Goal: Task Accomplishment & Management: Use online tool/utility

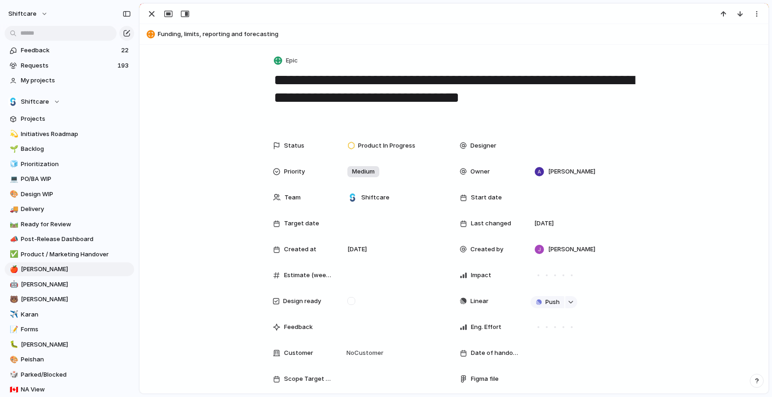
scroll to position [1160, 0]
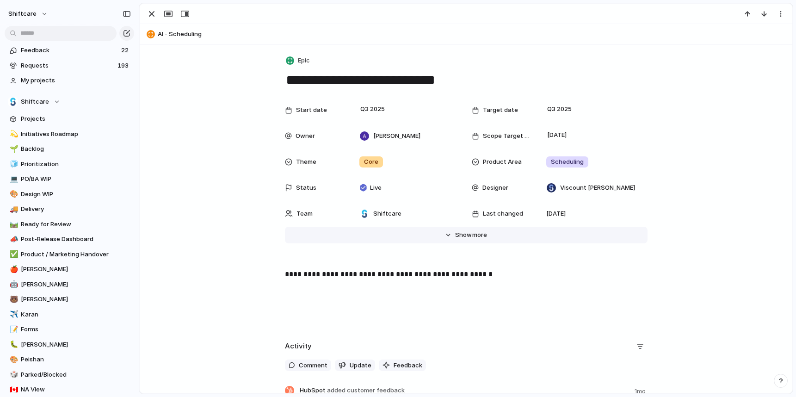
click at [477, 227] on button "Hide Show more" at bounding box center [466, 235] width 363 height 17
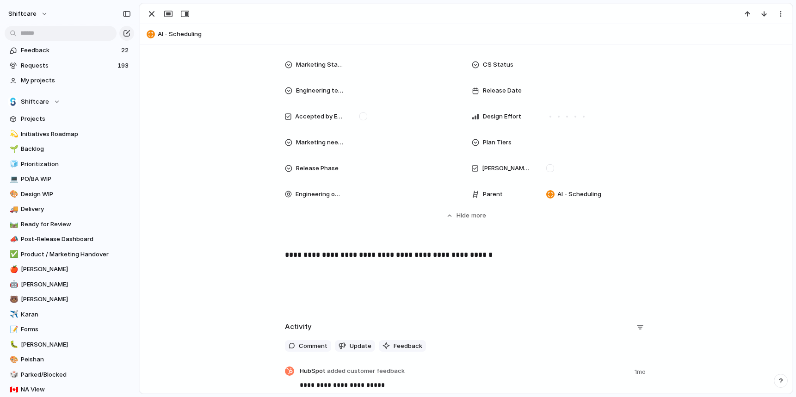
scroll to position [572, 0]
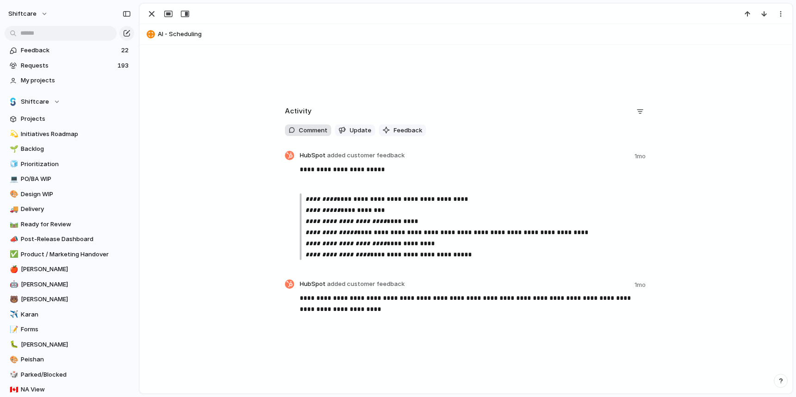
click at [307, 134] on span "Comment" at bounding box center [313, 130] width 29 height 9
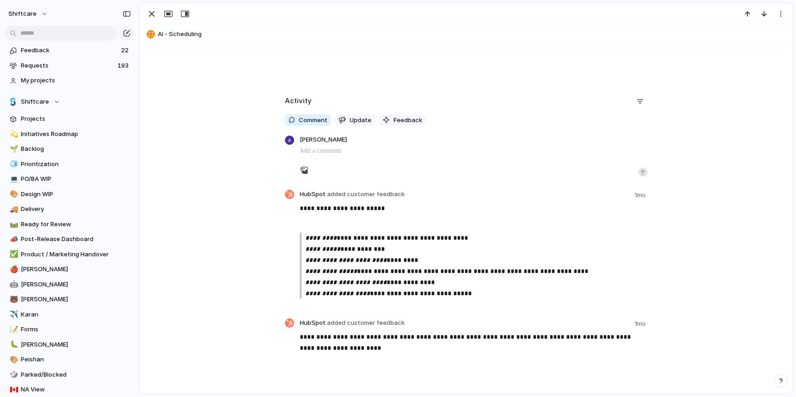
scroll to position [582, 0]
click at [352, 121] on span "Update" at bounding box center [361, 120] width 22 height 9
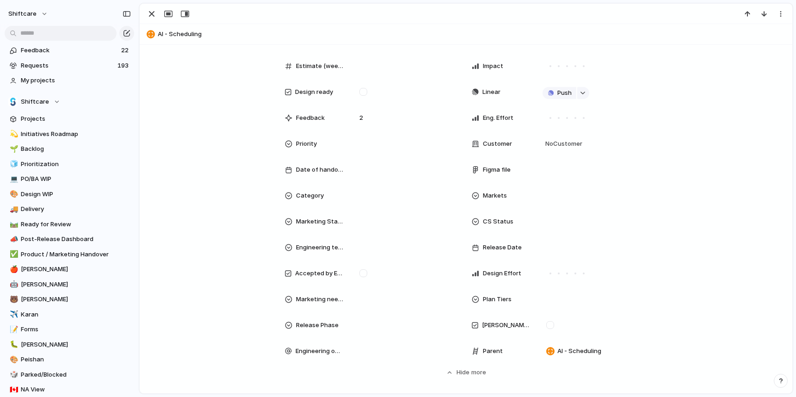
scroll to position [219, 0]
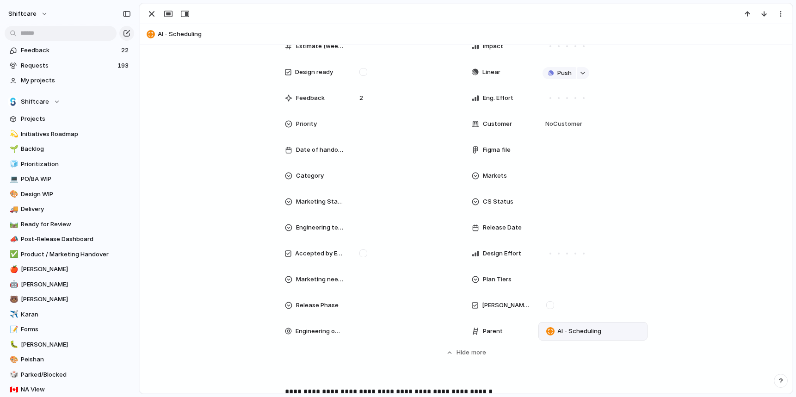
click at [557, 332] on span "AI - Scheduling" at bounding box center [579, 330] width 44 height 9
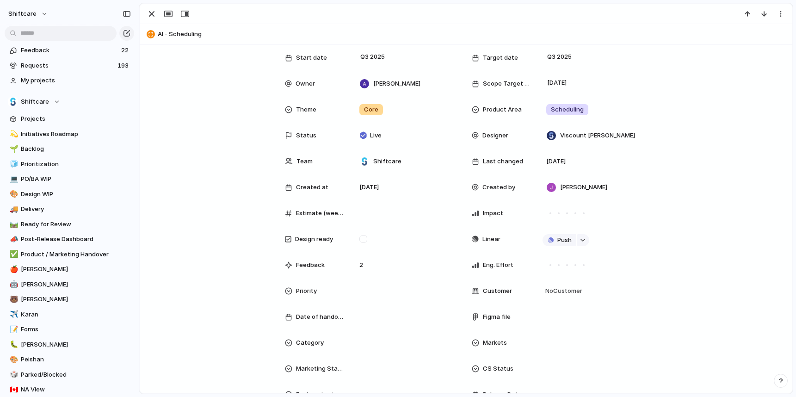
scroll to position [0, 0]
